Goal: Transaction & Acquisition: Purchase product/service

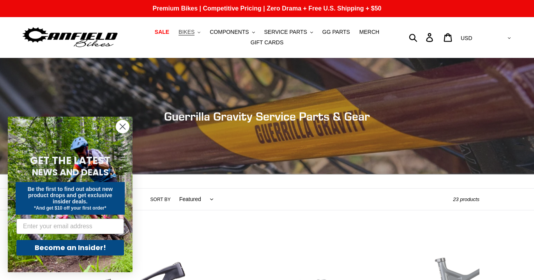
click at [188, 33] on span "BIKES" at bounding box center [186, 32] width 16 height 7
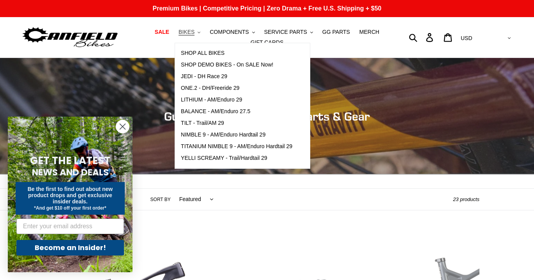
click at [188, 33] on span "BIKES" at bounding box center [186, 32] width 16 height 7
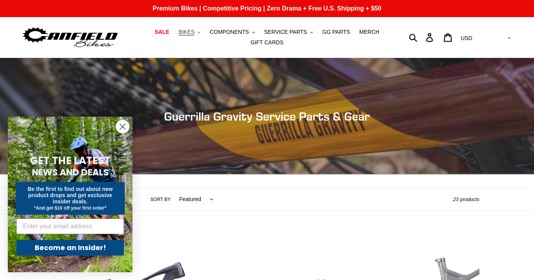
click at [199, 29] on button "BIKES .cls-1{fill:#231f20}" at bounding box center [189, 32] width 30 height 11
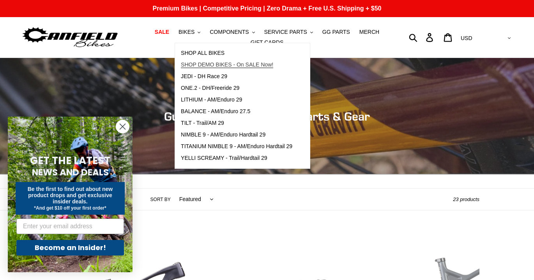
click at [225, 64] on span "SHOP DEMO BIKES - On SALE Now!" at bounding box center [227, 65] width 92 height 7
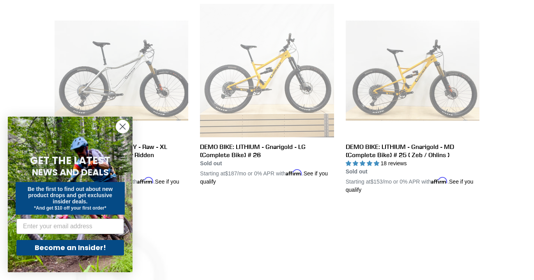
scroll to position [1291, 0]
